Goal: Task Accomplishment & Management: Use online tool/utility

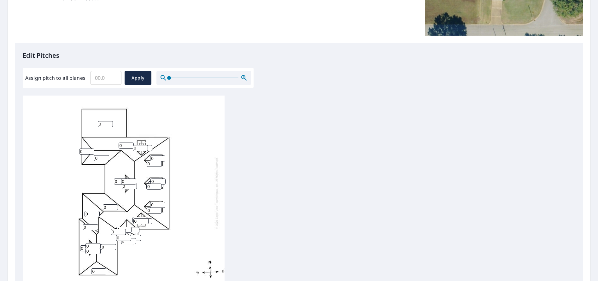
scroll to position [158, 0]
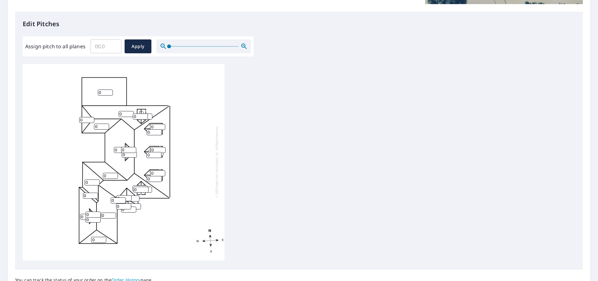
click at [101, 49] on input "Assign pitch to all planes" at bounding box center [105, 47] width 31 height 18
type input "10"
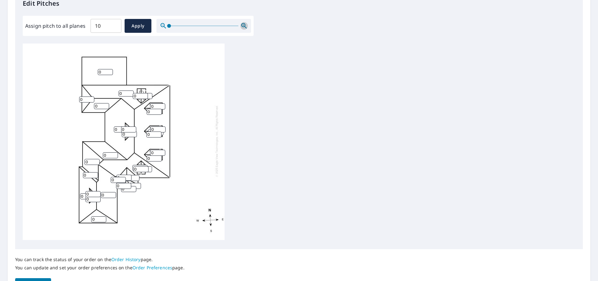
scroll to position [189, 0]
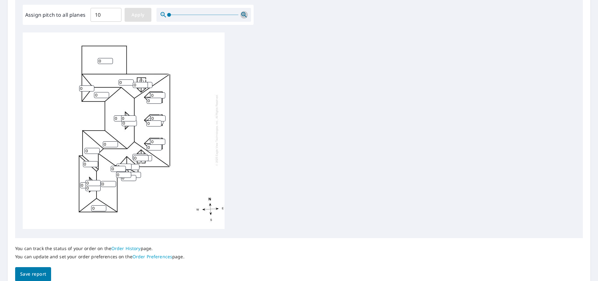
click at [140, 13] on span "Apply" at bounding box center [138, 15] width 17 height 8
type input "10"
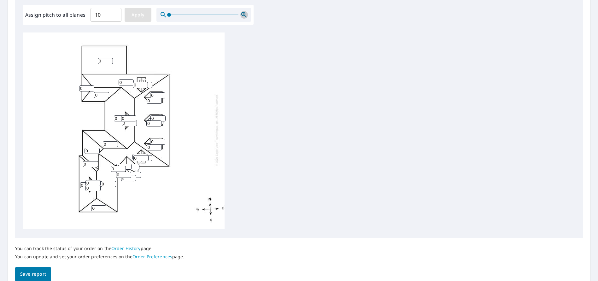
type input "10"
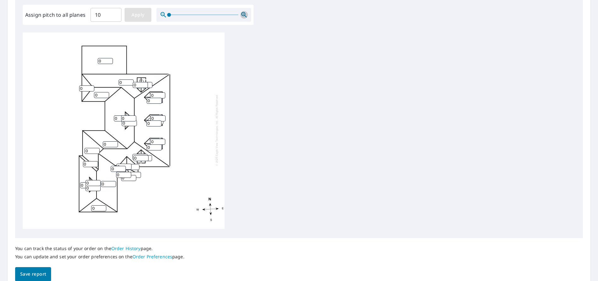
type input "10"
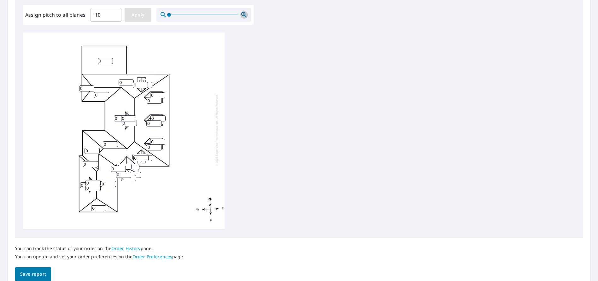
type input "10"
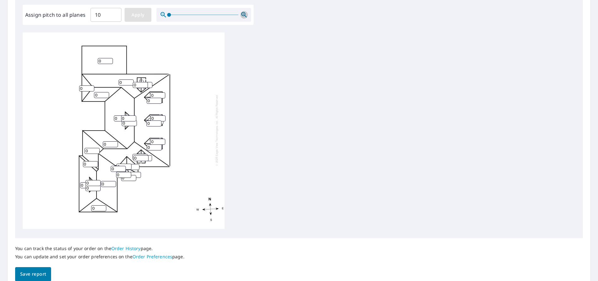
type input "10"
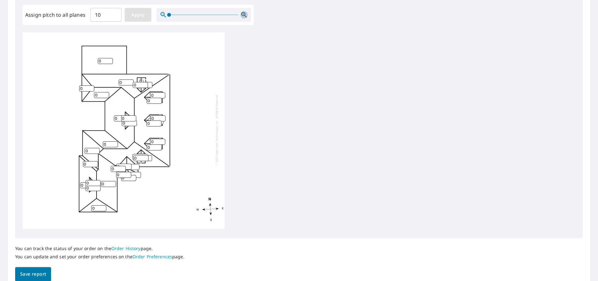
type input "10"
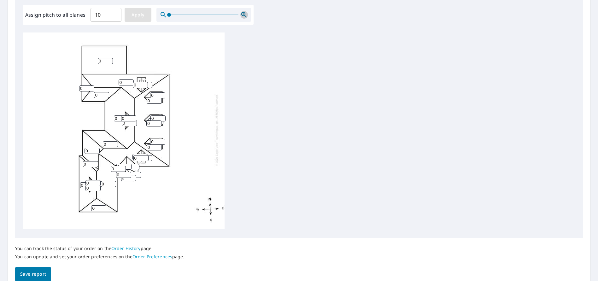
type input "10"
click at [104, 58] on input "10" at bounding box center [105, 61] width 15 height 6
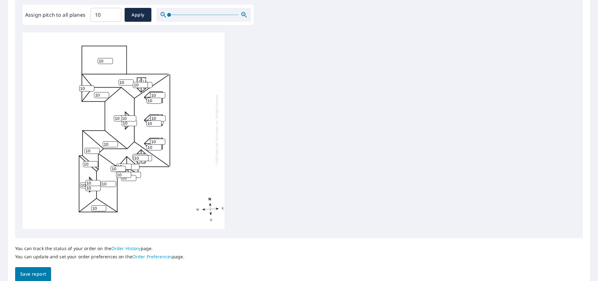
type input "1"
type input "0"
click at [41, 275] on span "Save report" at bounding box center [33, 274] width 26 height 8
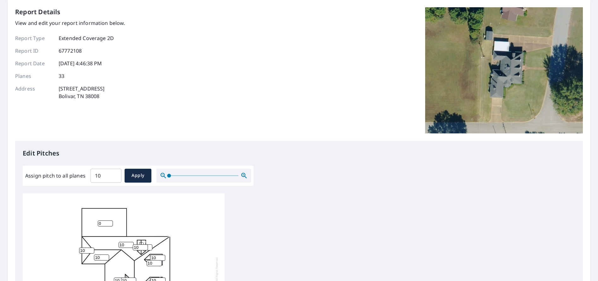
scroll to position [0, 0]
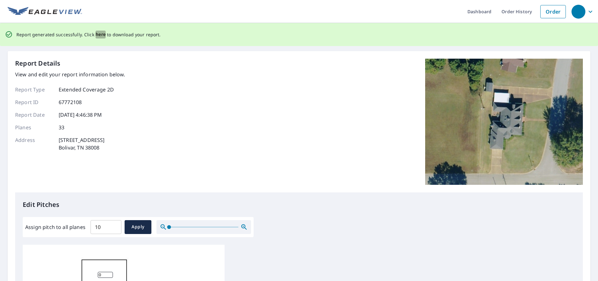
click at [98, 36] on span "here" at bounding box center [101, 35] width 10 height 8
